Goal: Task Accomplishment & Management: Use online tool/utility

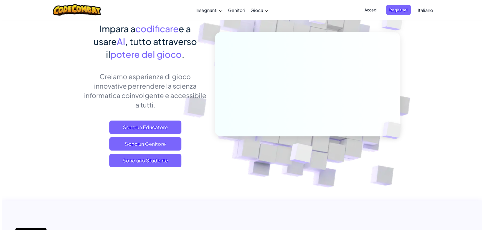
scroll to position [50, 0]
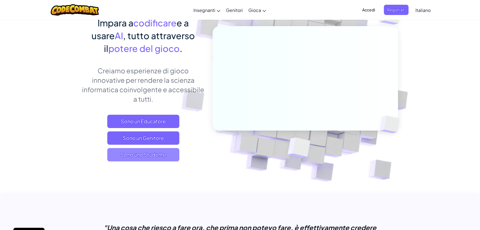
click at [145, 154] on span "Sono uno Studente" at bounding box center [143, 154] width 72 height 13
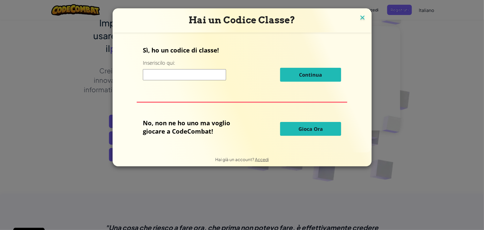
click at [361, 16] on img at bounding box center [362, 18] width 7 height 8
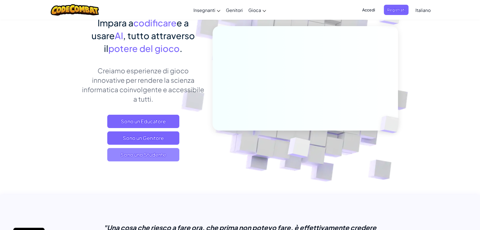
click at [154, 154] on span "Sono uno Studente" at bounding box center [143, 154] width 72 height 13
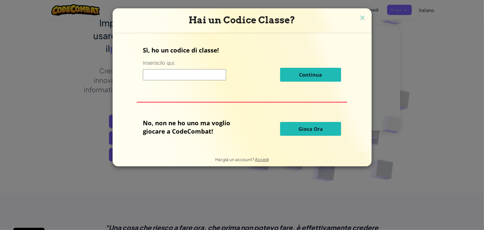
click at [307, 129] on span "Gioca Ora" at bounding box center [310, 128] width 24 height 7
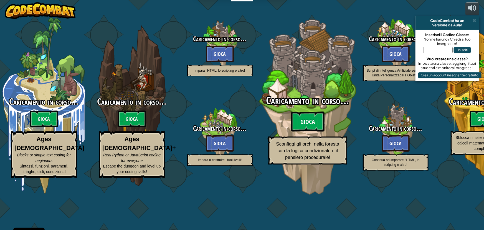
select select "it"
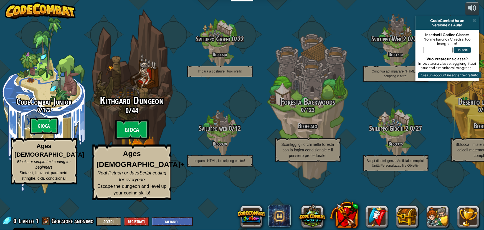
click at [129, 140] on btn "Gioca" at bounding box center [131, 130] width 33 height 20
select select "it"
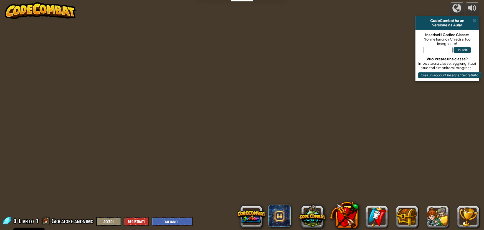
select select "it"
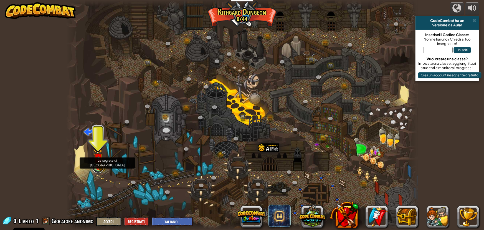
click at [99, 168] on link at bounding box center [98, 167] width 11 height 11
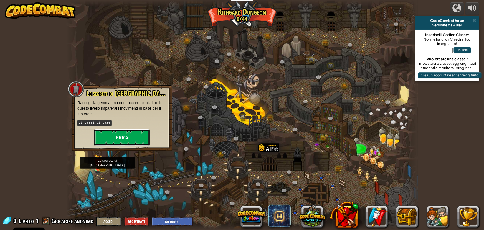
click at [127, 135] on button "Gioca" at bounding box center [121, 137] width 55 height 17
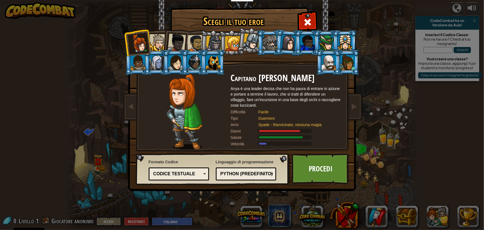
click at [163, 42] on li at bounding box center [174, 41] width 27 height 27
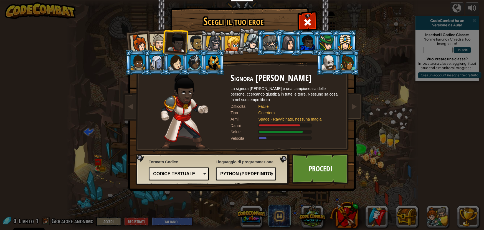
click at [169, 44] on div at bounding box center [177, 43] width 18 height 18
click at [155, 44] on div at bounding box center [157, 42] width 17 height 17
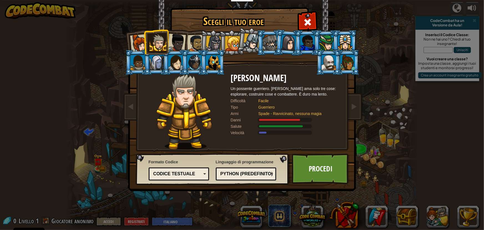
click at [179, 46] on div at bounding box center [177, 43] width 18 height 18
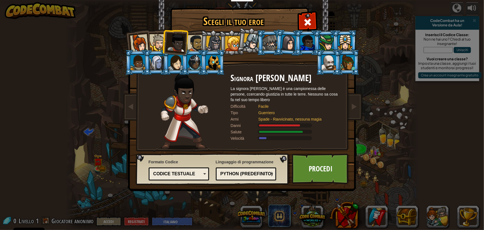
click at [194, 44] on div at bounding box center [195, 43] width 17 height 17
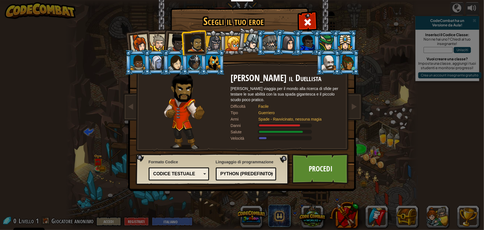
click at [215, 42] on div at bounding box center [214, 44] width 16 height 16
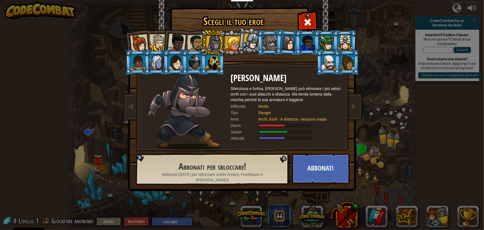
click at [234, 43] on div at bounding box center [232, 43] width 15 height 15
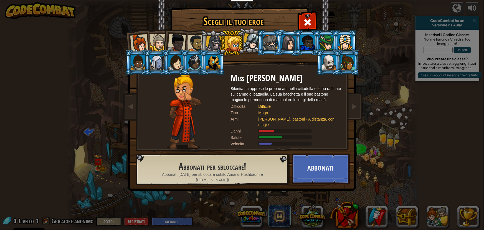
click at [212, 46] on div at bounding box center [214, 44] width 16 height 16
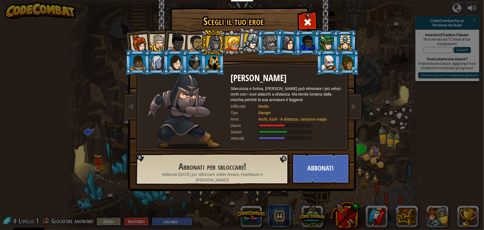
click at [180, 39] on div at bounding box center [177, 43] width 18 height 18
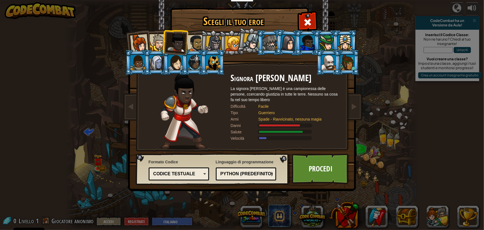
click at [143, 39] on div at bounding box center [139, 43] width 18 height 18
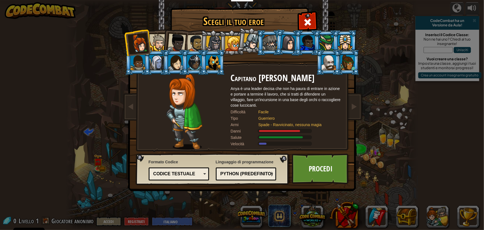
click at [189, 42] on div at bounding box center [195, 43] width 17 height 17
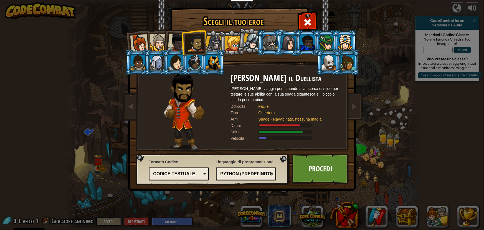
click at [212, 42] on div at bounding box center [214, 44] width 16 height 16
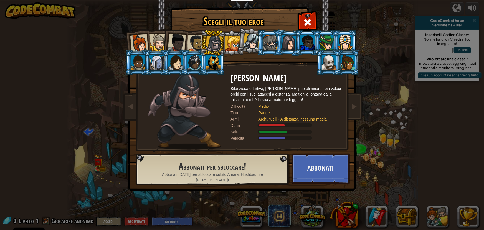
click at [191, 42] on div at bounding box center [195, 43] width 17 height 17
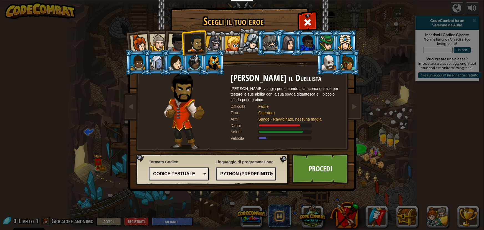
click at [136, 41] on div at bounding box center [139, 43] width 18 height 18
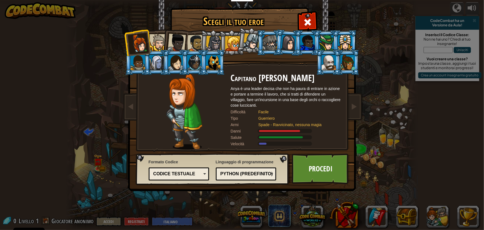
click at [199, 40] on div at bounding box center [195, 43] width 17 height 17
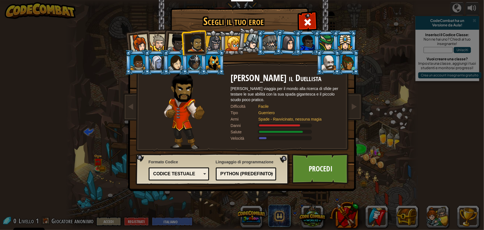
click at [160, 42] on div at bounding box center [157, 42] width 17 height 17
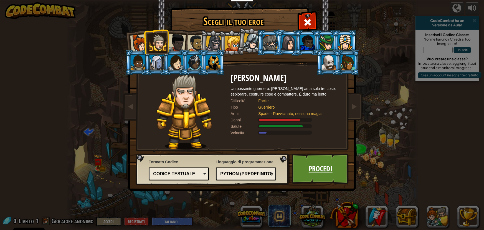
click at [320, 171] on link "Procedi" at bounding box center [321, 168] width 58 height 31
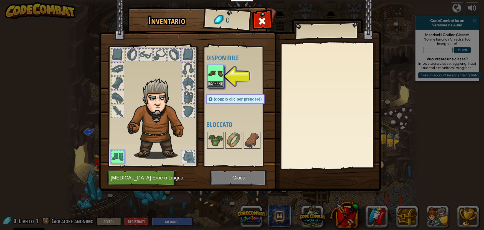
click at [214, 77] on img at bounding box center [216, 73] width 16 height 16
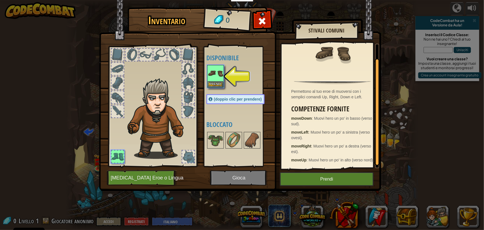
scroll to position [18, 0]
click at [327, 177] on button "Prendi" at bounding box center [327, 179] width 94 height 14
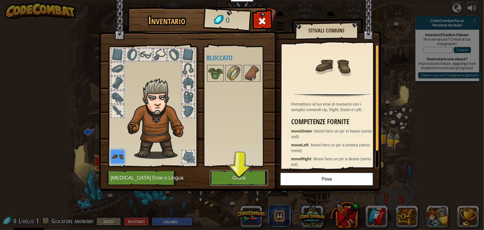
click at [236, 176] on button "Gioca" at bounding box center [239, 177] width 58 height 15
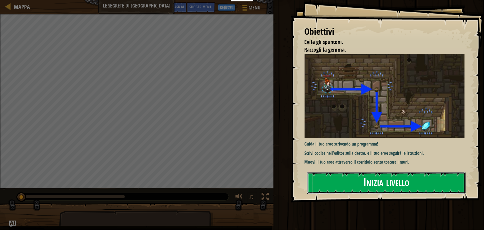
click at [405, 184] on button "Inizia livello" at bounding box center [386, 183] width 159 height 22
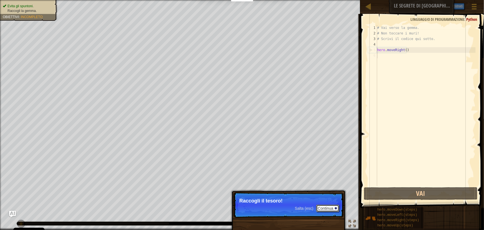
click at [320, 206] on button "Continua" at bounding box center [327, 207] width 23 height 7
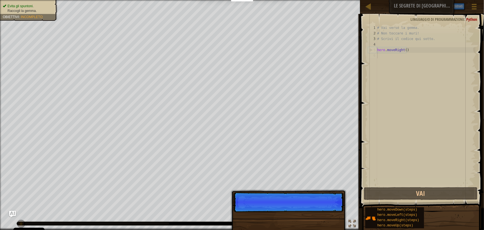
scroll to position [2, 0]
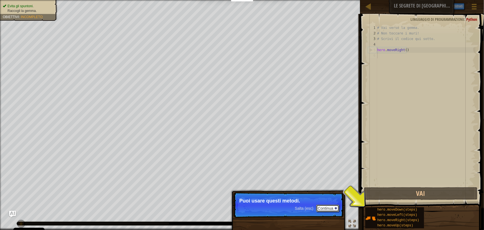
click at [334, 210] on button "Continua" at bounding box center [327, 207] width 23 height 7
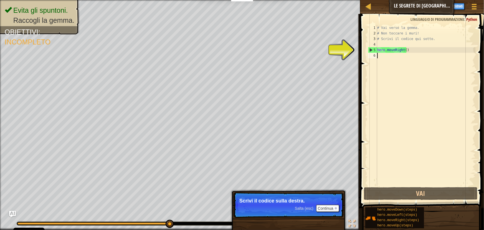
click at [298, 205] on div "Salta (esc) Continua" at bounding box center [317, 207] width 44 height 7
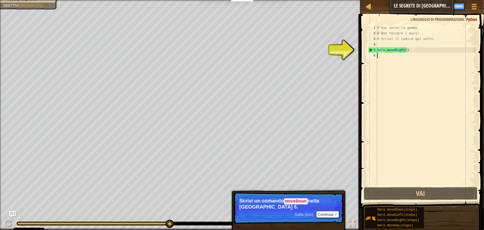
click at [296, 212] on span "Salta (esc)" at bounding box center [304, 214] width 19 height 4
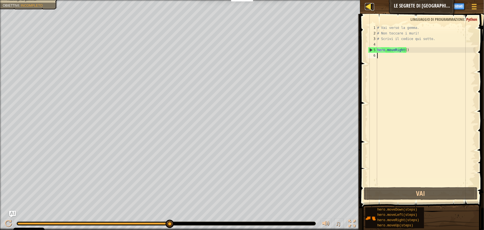
click at [370, 6] on div at bounding box center [368, 6] width 7 height 7
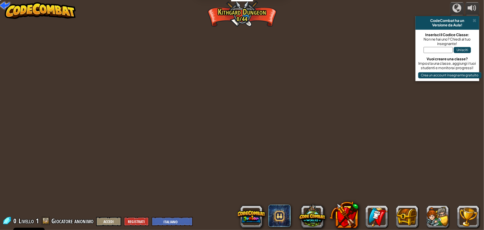
select select "it"
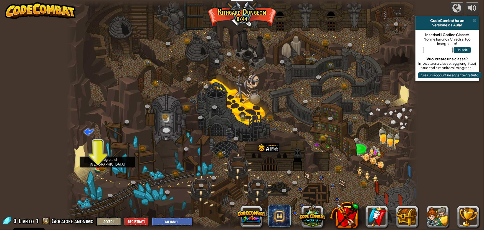
click at [101, 161] on img at bounding box center [97, 158] width 9 height 20
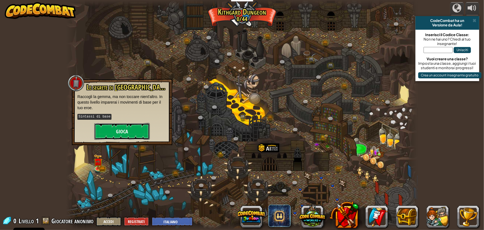
click at [119, 136] on button "Gioca" at bounding box center [121, 131] width 55 height 17
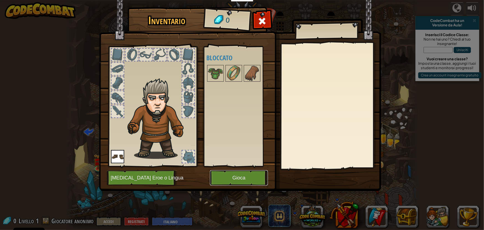
click at [257, 178] on button "Gioca" at bounding box center [239, 177] width 58 height 15
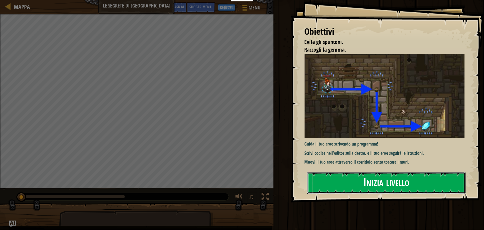
click at [386, 178] on button "Inizia livello" at bounding box center [386, 183] width 159 height 22
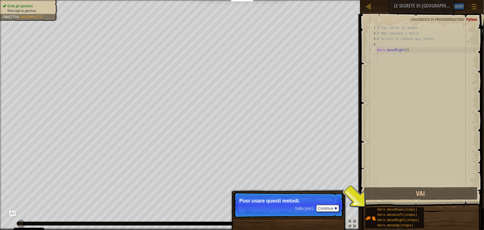
click at [302, 204] on div "Salta (esc) Continua" at bounding box center [317, 207] width 44 height 7
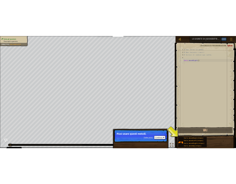
scroll to position [2, 0]
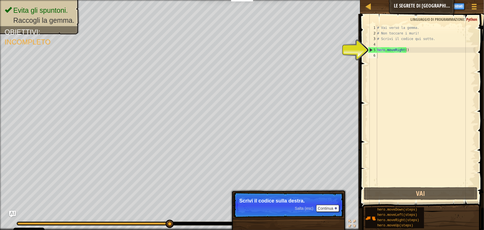
click at [306, 209] on span "Salta (esc)" at bounding box center [304, 208] width 19 height 4
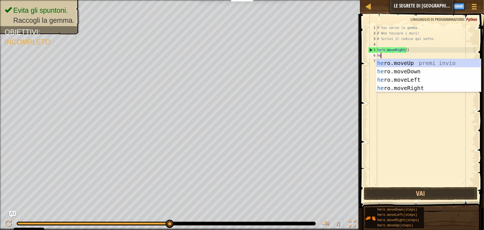
type textarea "her"
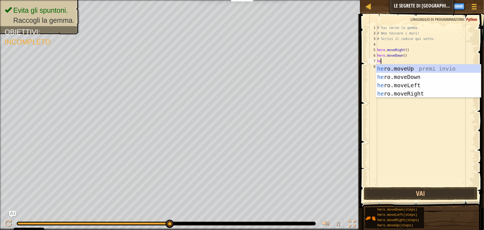
type textarea "hee"
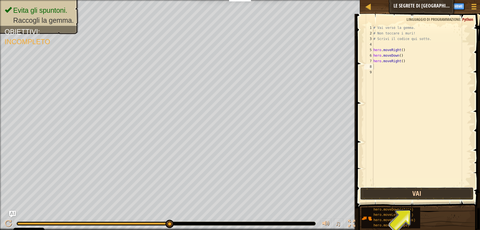
click at [410, 192] on button "Vai" at bounding box center [416, 193] width 113 height 13
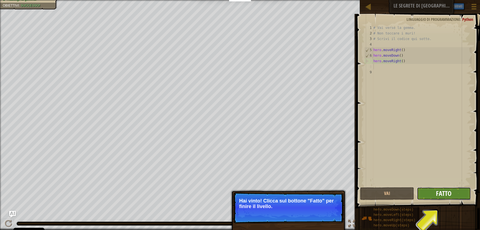
click at [438, 188] on button "Fatto" at bounding box center [444, 193] width 54 height 13
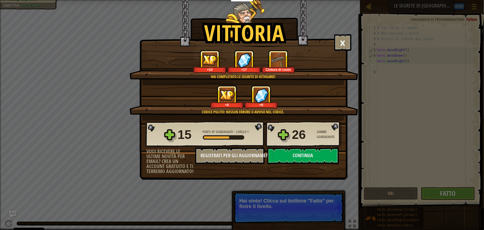
click at [317, 201] on div "[PERSON_NAME] × [PERSON_NAME] fatto, potresti essere abbastanza forte per fuggi…" at bounding box center [242, 115] width 484 height 230
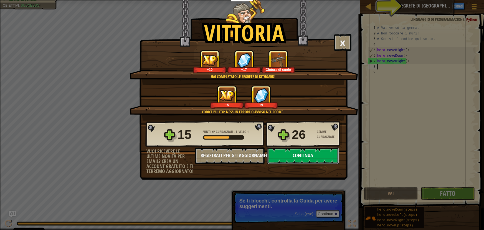
click at [310, 157] on button "Continua" at bounding box center [303, 155] width 72 height 17
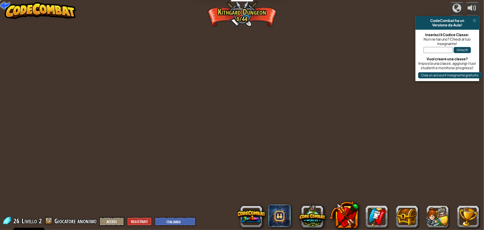
select select "it"
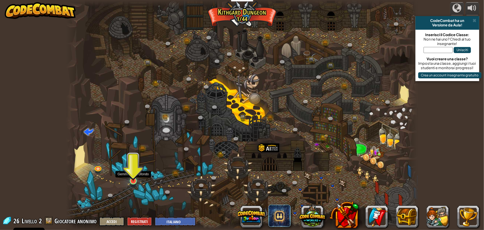
click at [132, 178] on img at bounding box center [133, 170] width 9 height 21
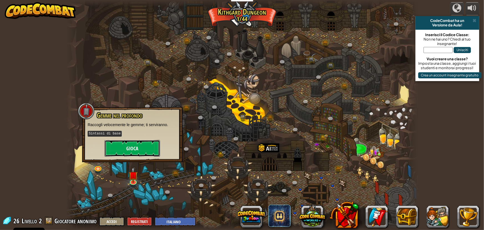
click at [129, 147] on button "Gioca" at bounding box center [132, 148] width 55 height 17
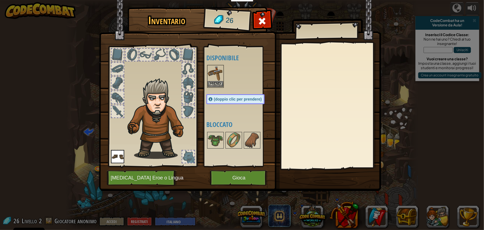
click at [219, 73] on img at bounding box center [216, 73] width 16 height 16
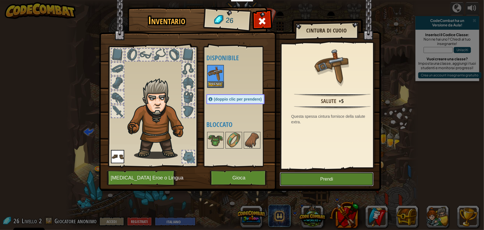
click at [324, 180] on button "Prendi" at bounding box center [327, 179] width 94 height 14
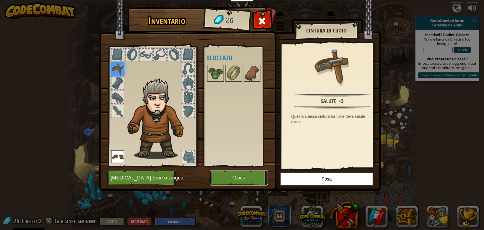
click at [245, 178] on button "Gioca" at bounding box center [239, 177] width 58 height 15
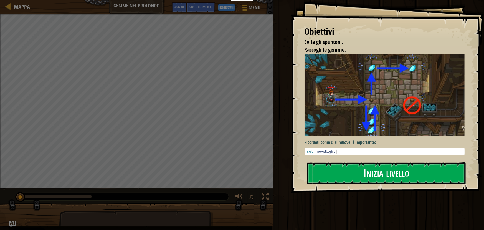
click at [356, 173] on button "Inizia livello" at bounding box center [386, 173] width 159 height 22
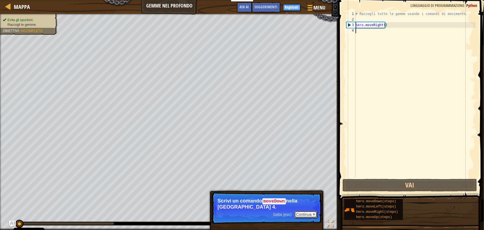
click at [305, 211] on button "Continua" at bounding box center [305, 214] width 23 height 7
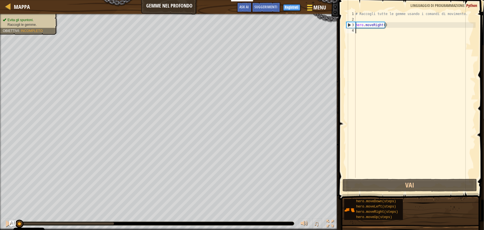
click at [320, 9] on span "Menu" at bounding box center [319, 7] width 12 height 7
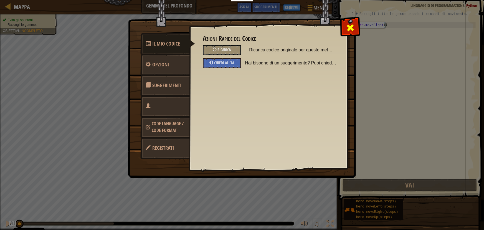
click at [349, 28] on span at bounding box center [350, 27] width 9 height 9
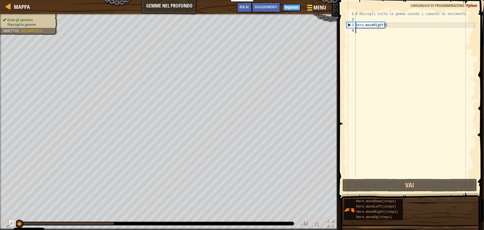
click at [316, 8] on span "Menu" at bounding box center [319, 7] width 12 height 7
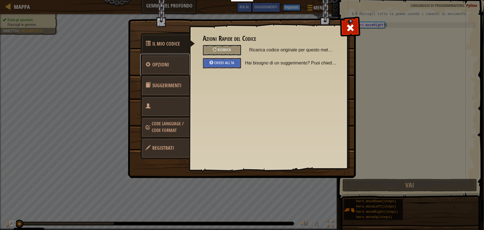
click at [167, 64] on span "Opzioni" at bounding box center [161, 64] width 17 height 7
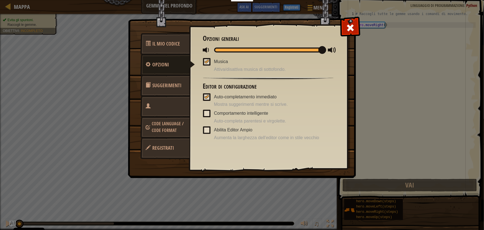
click at [208, 128] on span at bounding box center [206, 129] width 7 height 7
click at [0, 0] on input "Abilita Editor Ampio" at bounding box center [0, 0] width 0 height 0
click at [346, 29] on span at bounding box center [350, 27] width 9 height 9
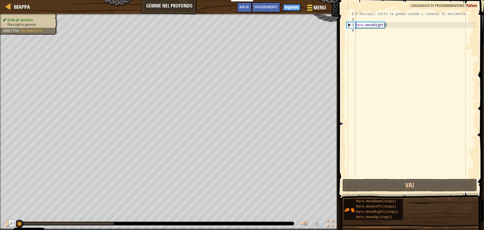
click at [318, 8] on span "Menu" at bounding box center [319, 7] width 12 height 7
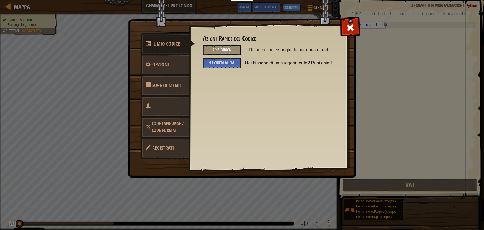
click at [227, 49] on span "Ricarica" at bounding box center [224, 49] width 13 height 5
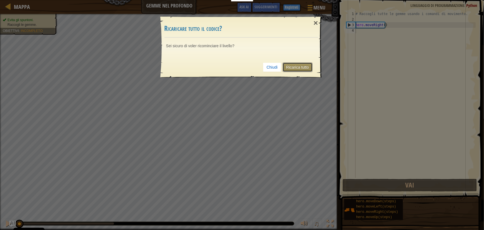
click at [297, 66] on link "Ricarica tutto" at bounding box center [298, 66] width 30 height 9
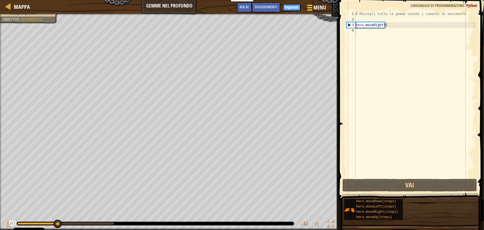
click at [313, 9] on div at bounding box center [309, 8] width 7 height 8
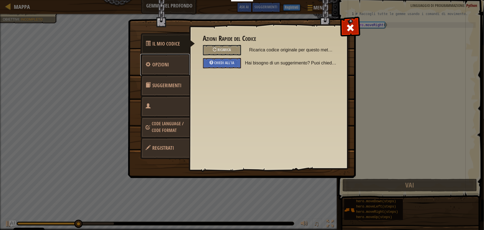
click at [163, 65] on span "Opzioni" at bounding box center [161, 64] width 17 height 7
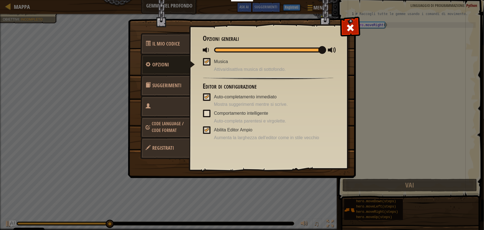
click at [208, 129] on span at bounding box center [206, 129] width 7 height 7
click at [0, 0] on input "Abilita Editor Ampio" at bounding box center [0, 0] width 0 height 0
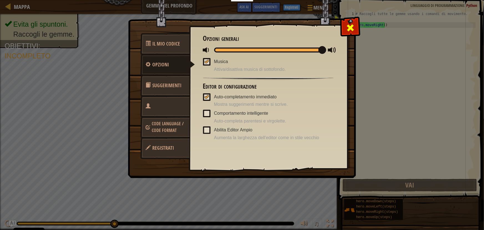
click at [344, 30] on div at bounding box center [349, 26] width 17 height 17
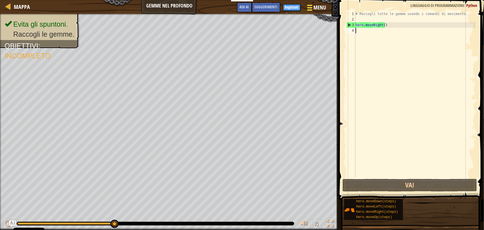
click at [327, 8] on button "Menu" at bounding box center [315, 9] width 27 height 14
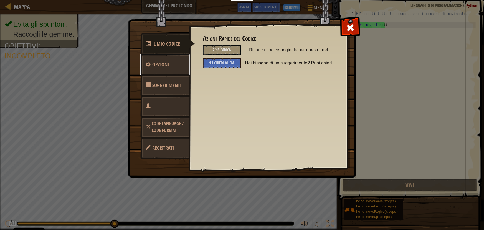
click at [176, 69] on link "Opzioni" at bounding box center [164, 65] width 49 height 22
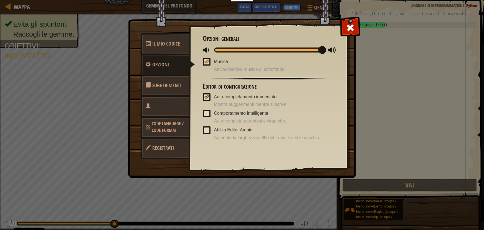
click at [173, 83] on span "Suggerimenti" at bounding box center [167, 85] width 29 height 7
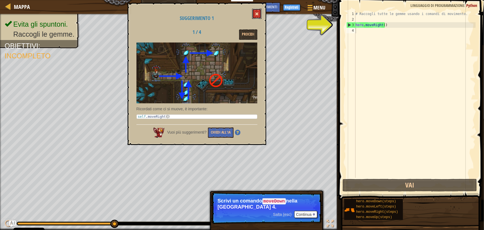
click at [260, 14] on button at bounding box center [256, 14] width 9 height 10
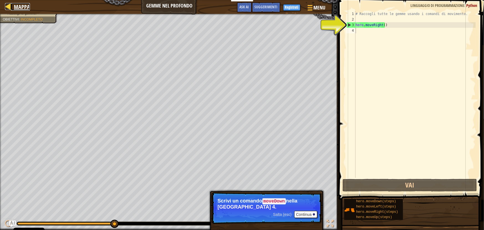
click at [19, 4] on span "Mappa" at bounding box center [22, 6] width 16 height 7
select select "it"
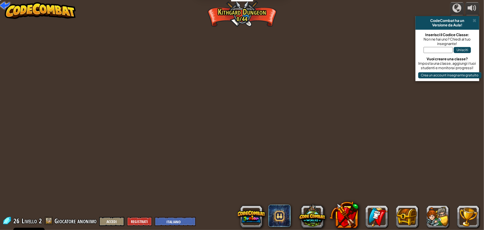
select select "it"
